Goal: Book appointment/travel/reservation

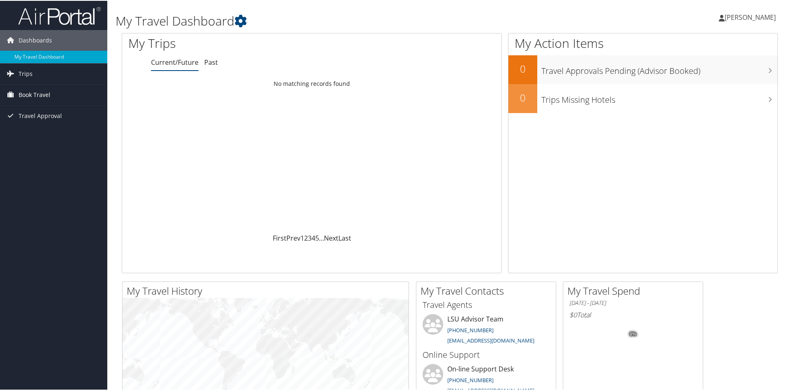
click at [42, 92] on span "Book Travel" at bounding box center [35, 94] width 32 height 21
click at [45, 124] on link "Book/Manage Online Trips" at bounding box center [53, 123] width 107 height 12
